Goal: Communication & Community: Connect with others

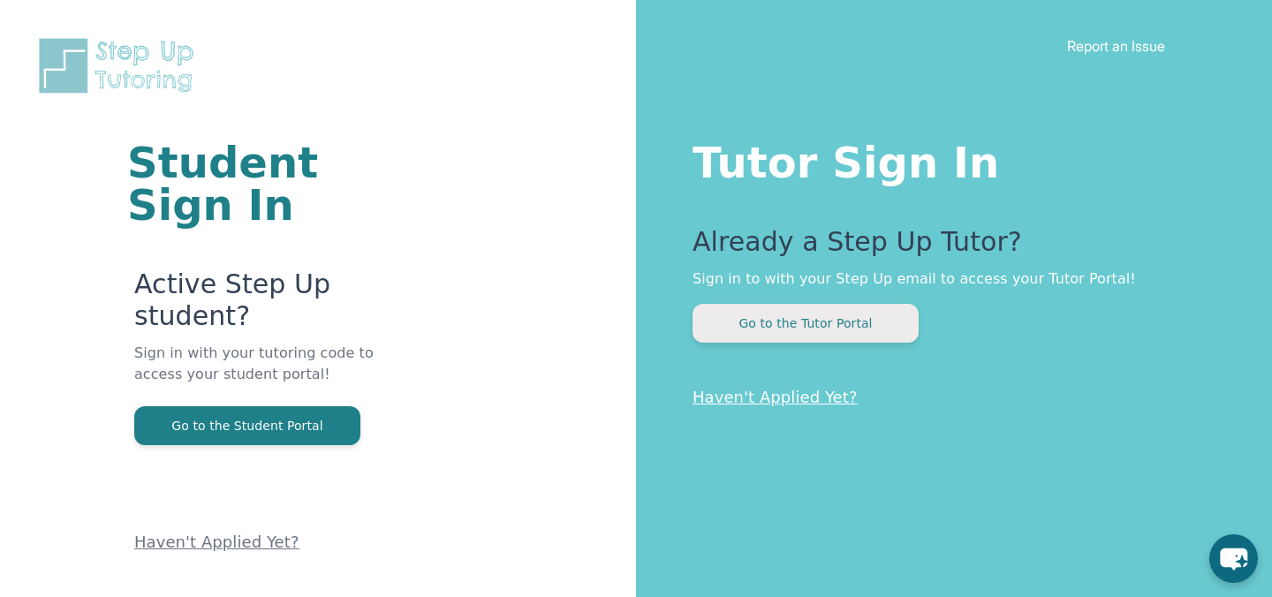
click at [787, 330] on button "Go to the Tutor Portal" at bounding box center [806, 323] width 226 height 39
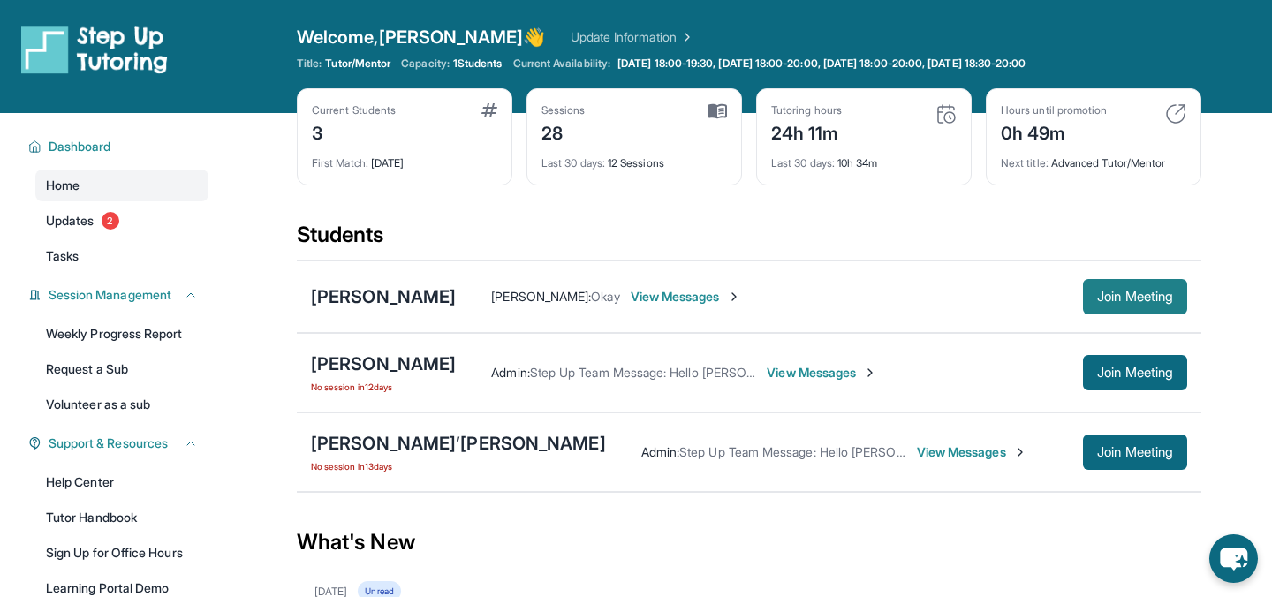
click at [1132, 292] on span "Join Meeting" at bounding box center [1136, 297] width 76 height 11
click at [650, 296] on span "View Messages" at bounding box center [686, 297] width 110 height 18
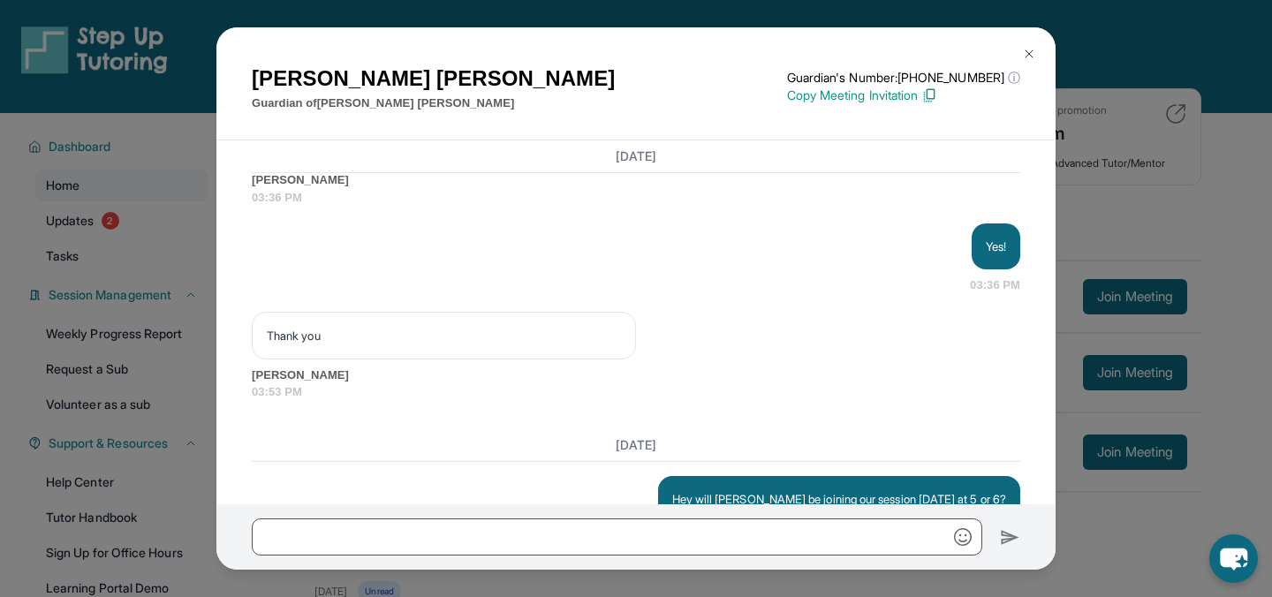
scroll to position [1845, 0]
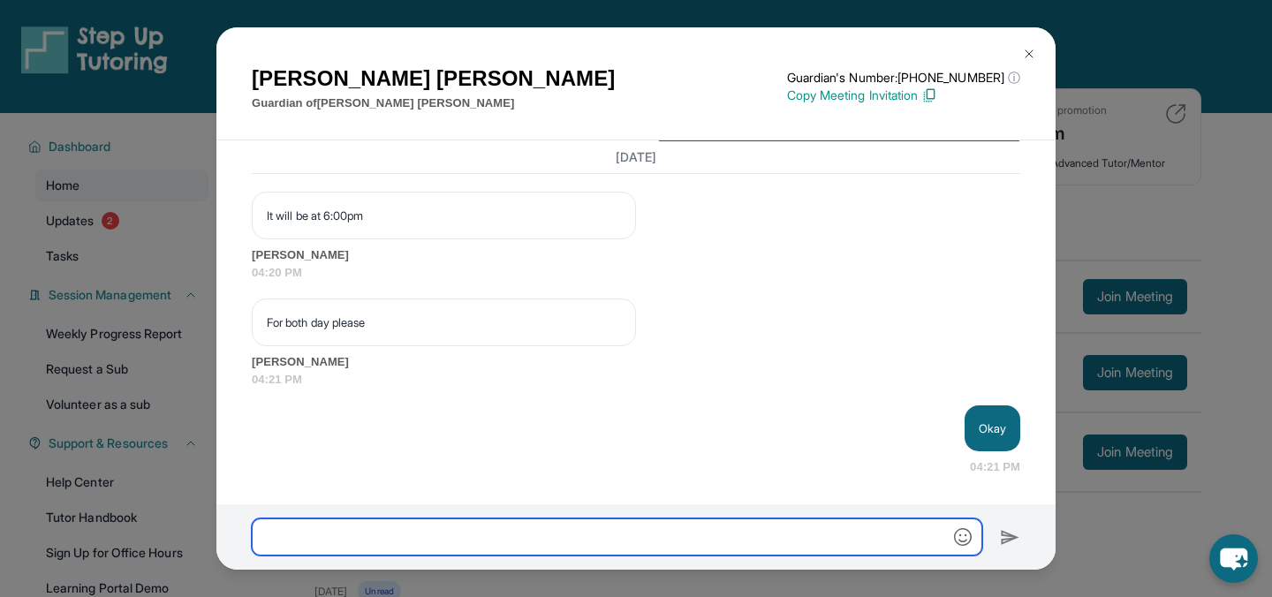
click at [555, 543] on input "text" at bounding box center [617, 537] width 731 height 37
type input "*"
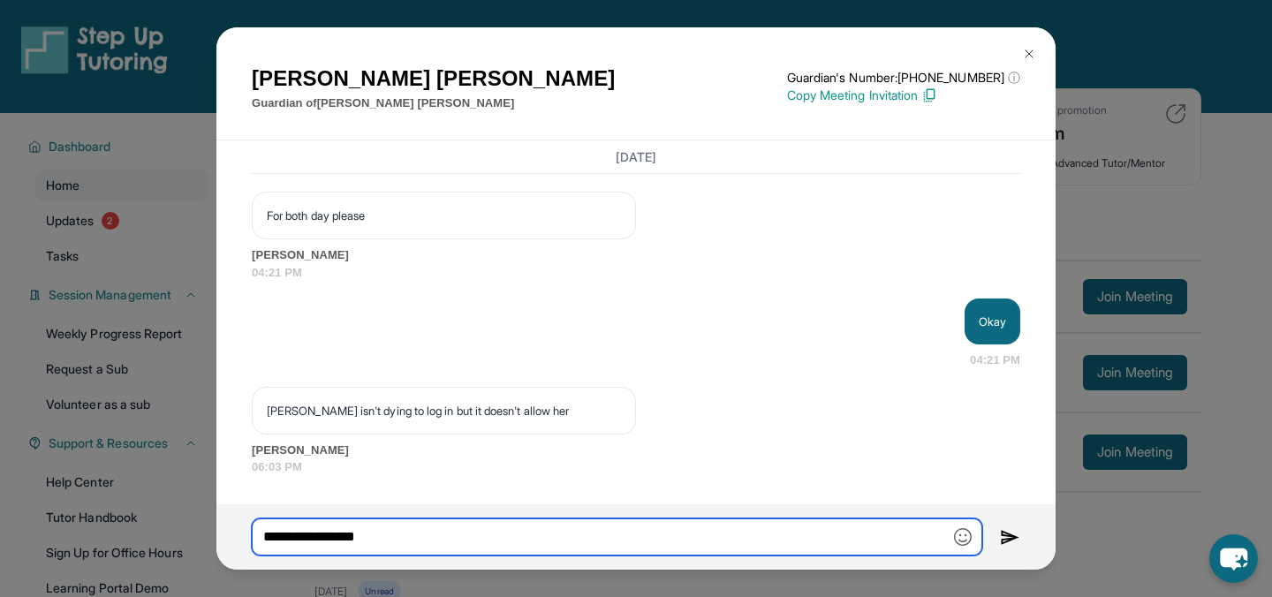
scroll to position [1952, 0]
type input "*"
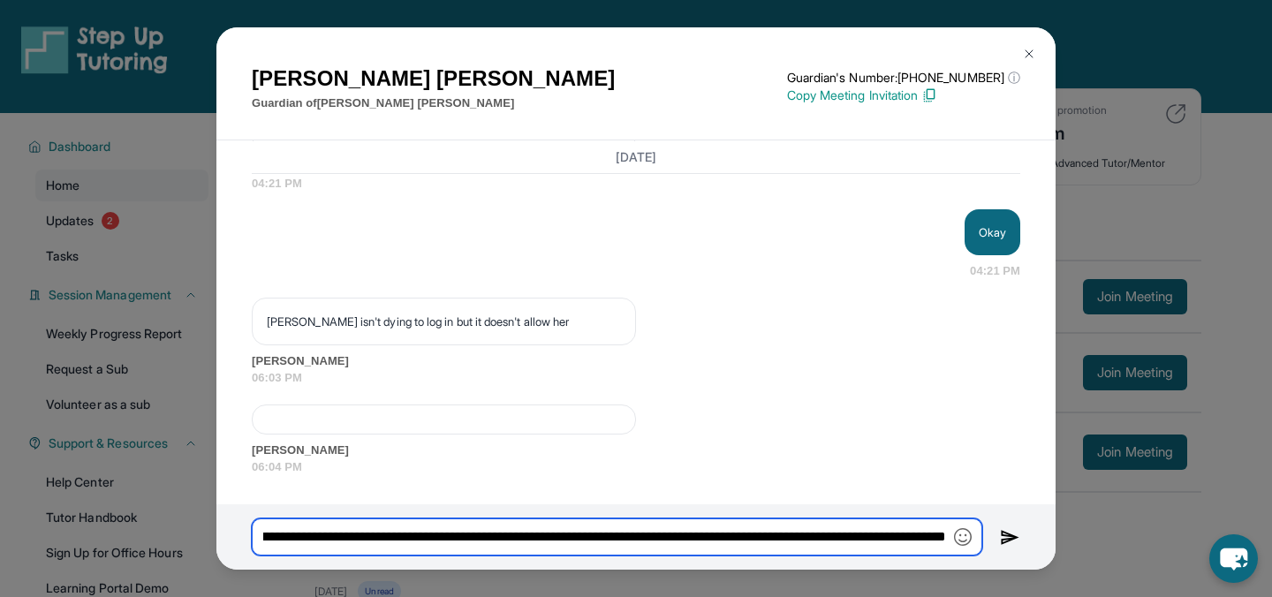
scroll to position [0, 152]
type input "**********"
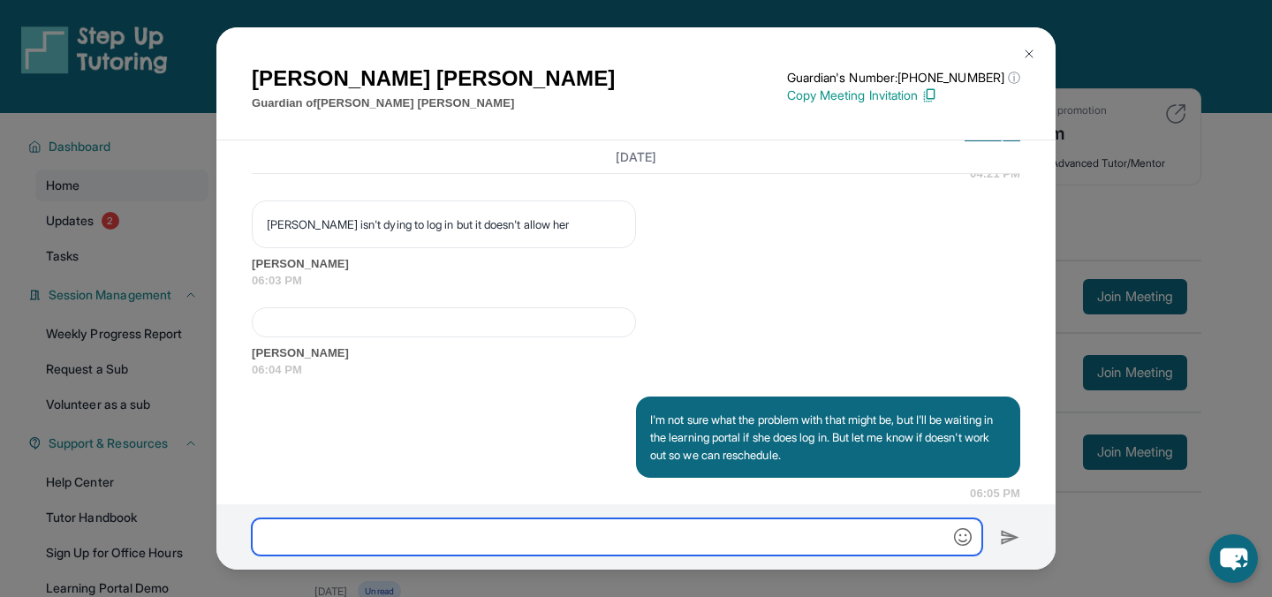
scroll to position [2164, 0]
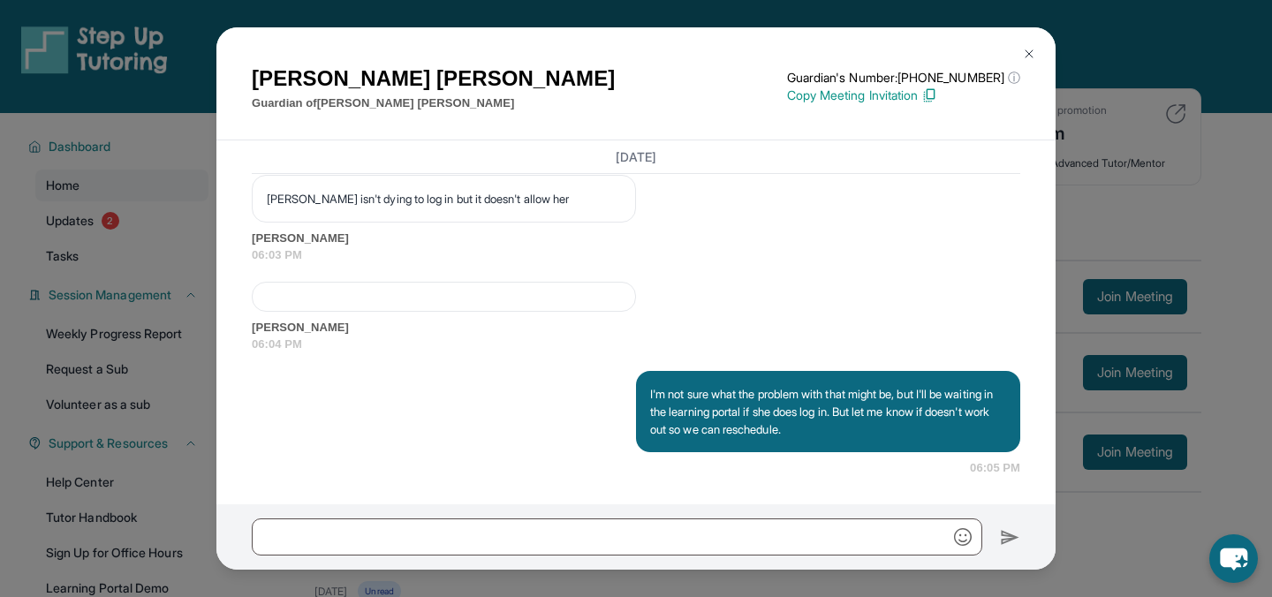
click at [1029, 54] on img at bounding box center [1029, 54] width 14 height 14
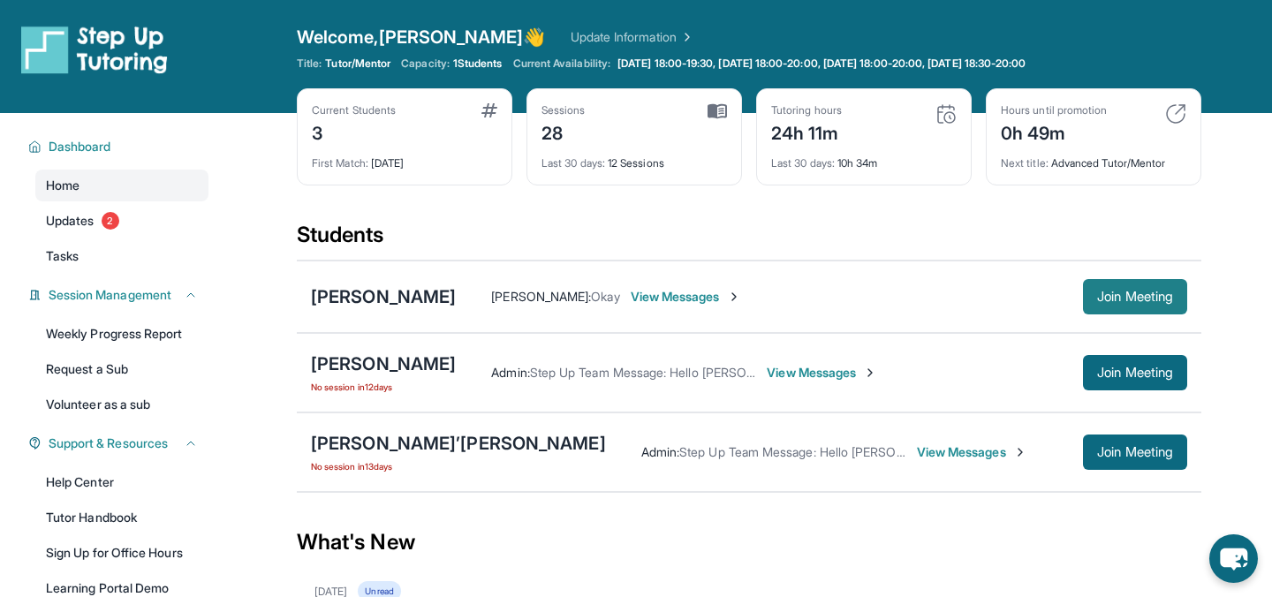
click at [1104, 298] on span "Join Meeting" at bounding box center [1136, 297] width 76 height 11
